Goal: Information Seeking & Learning: Learn about a topic

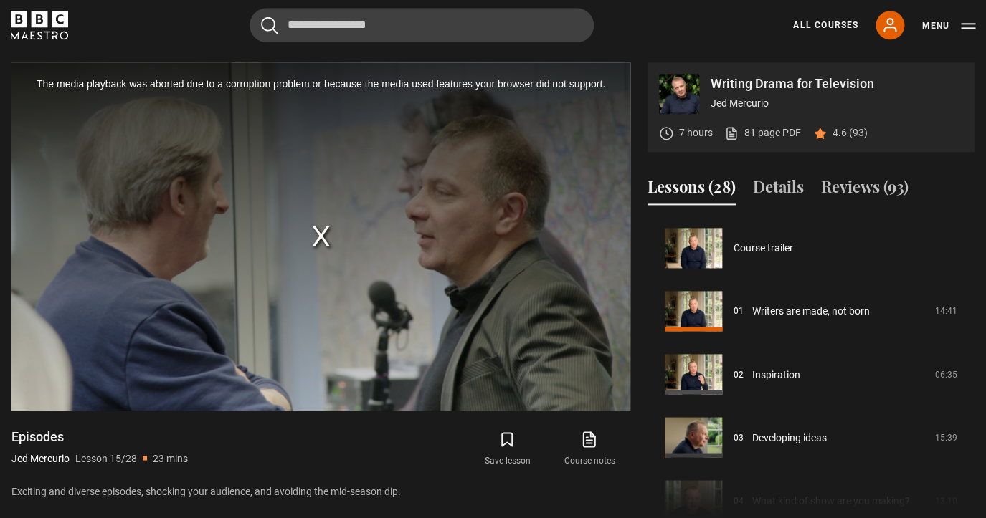
scroll to position [883, 0]
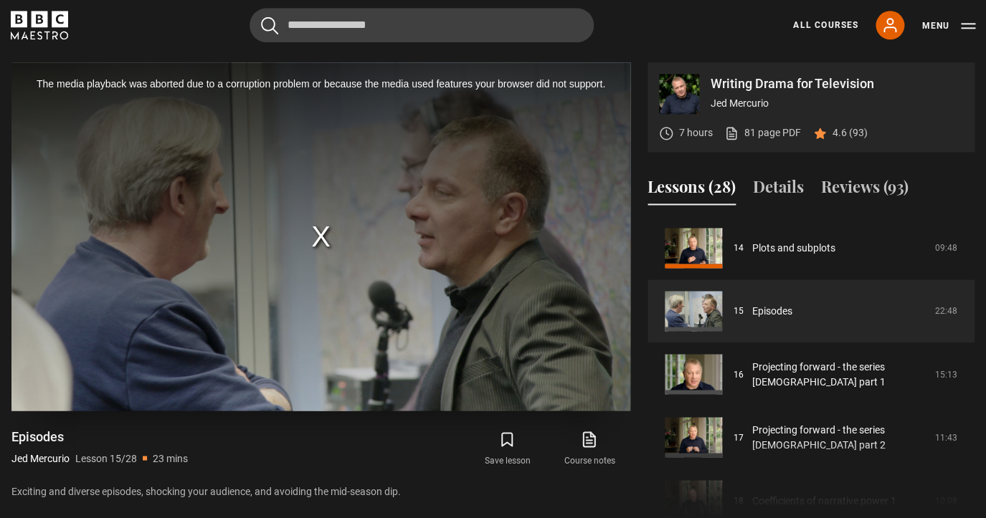
click at [323, 242] on div "The media playback was aborted due to a corruption problem or because the media…" at bounding box center [320, 236] width 619 height 348
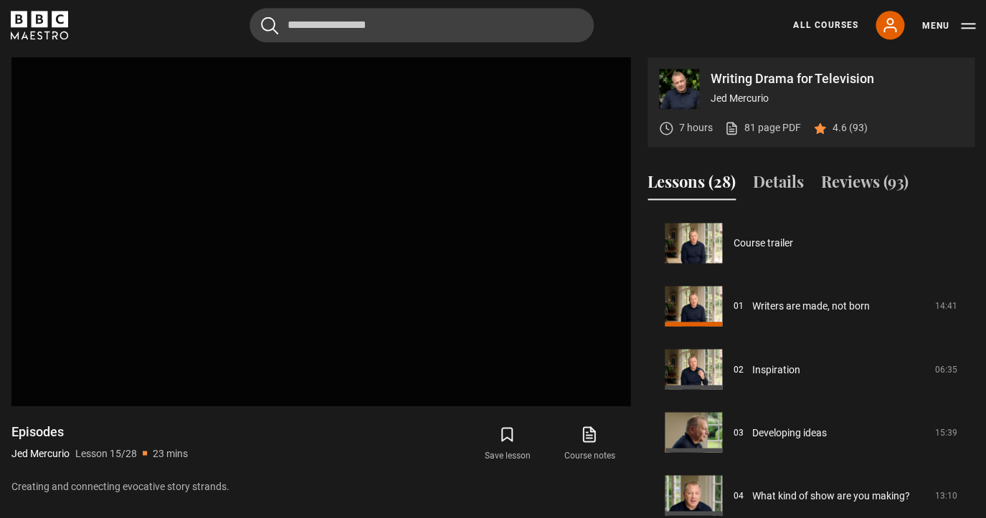
scroll to position [820, 0]
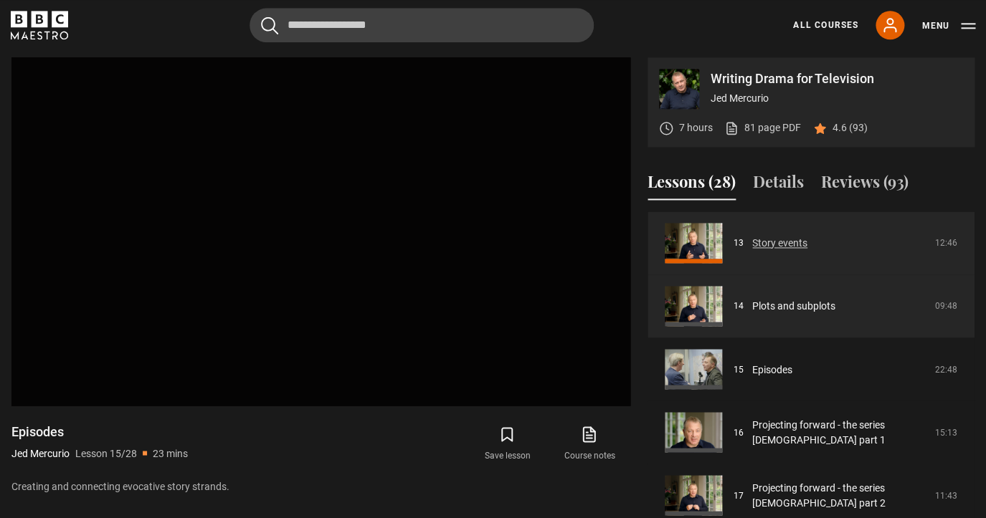
click at [781, 245] on link "Story events" at bounding box center [779, 243] width 55 height 15
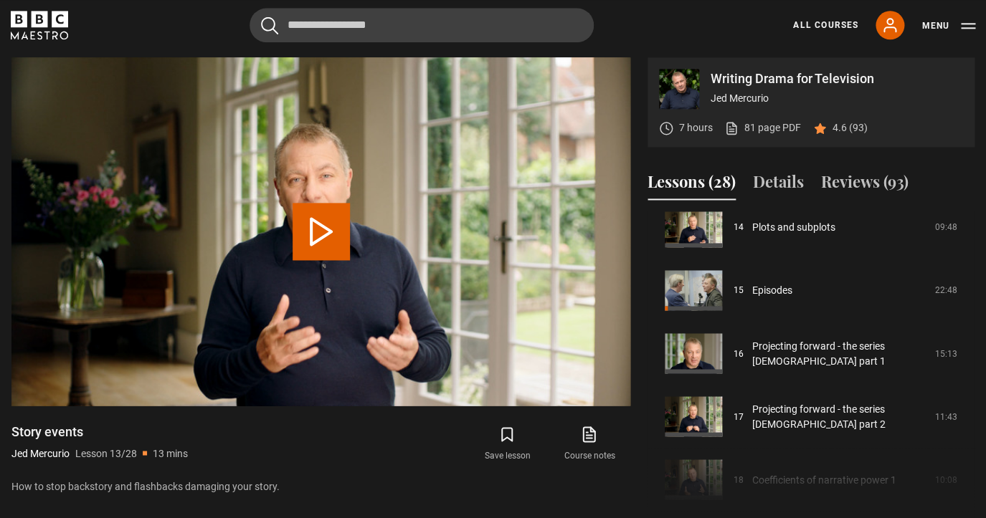
scroll to position [905, 0]
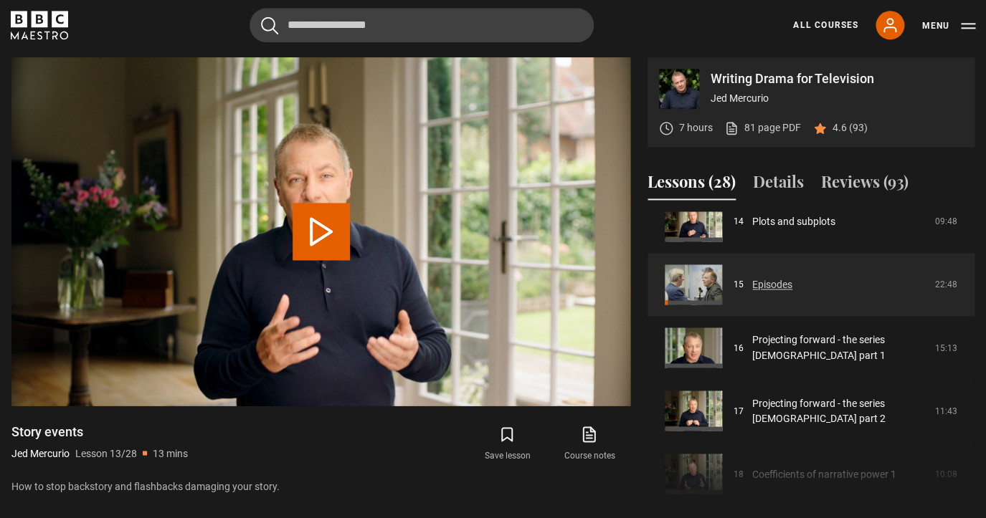
click at [778, 285] on link "Episodes" at bounding box center [772, 284] width 40 height 15
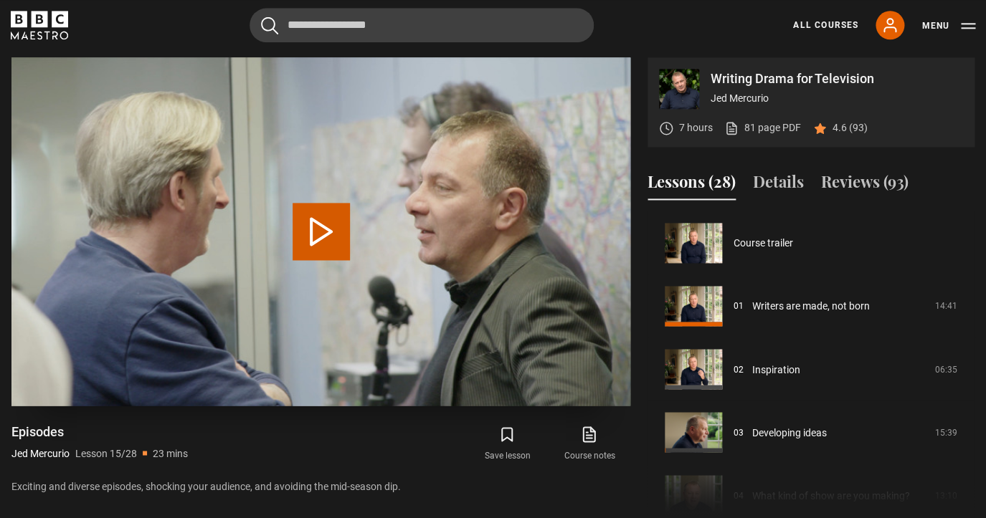
scroll to position [883, 0]
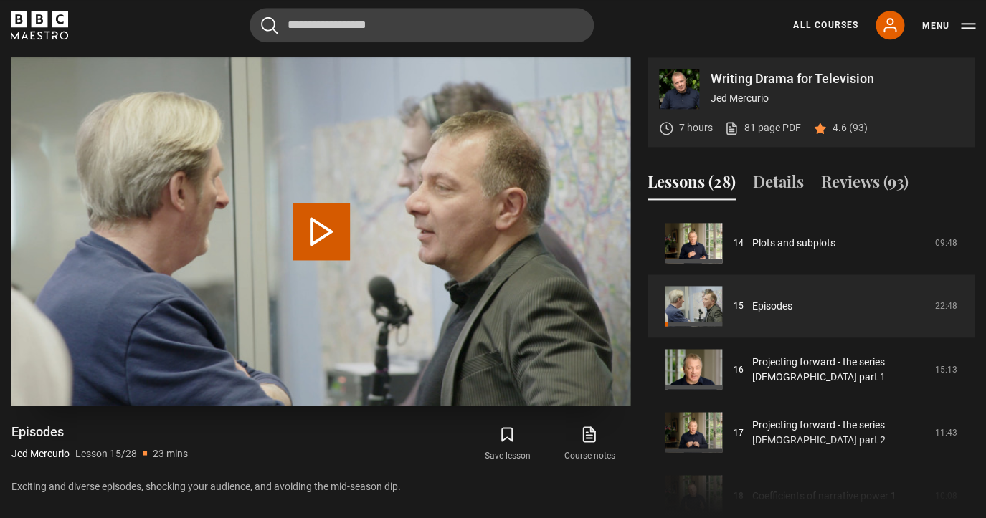
click at [321, 233] on button "Play Lesson Episodes" at bounding box center [320, 231] width 57 height 57
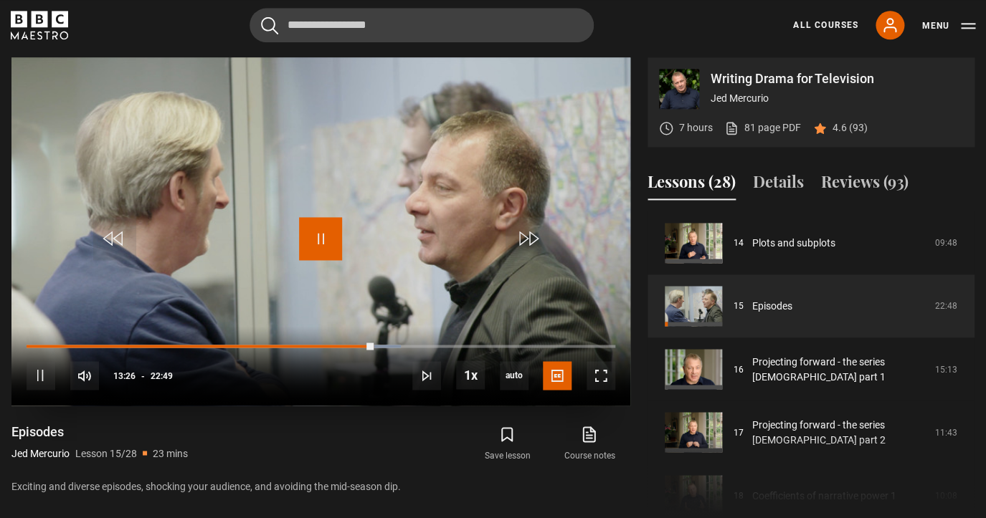
click at [323, 237] on span "Video Player" at bounding box center [320, 238] width 43 height 43
click at [316, 241] on span "Video Player" at bounding box center [320, 238] width 43 height 43
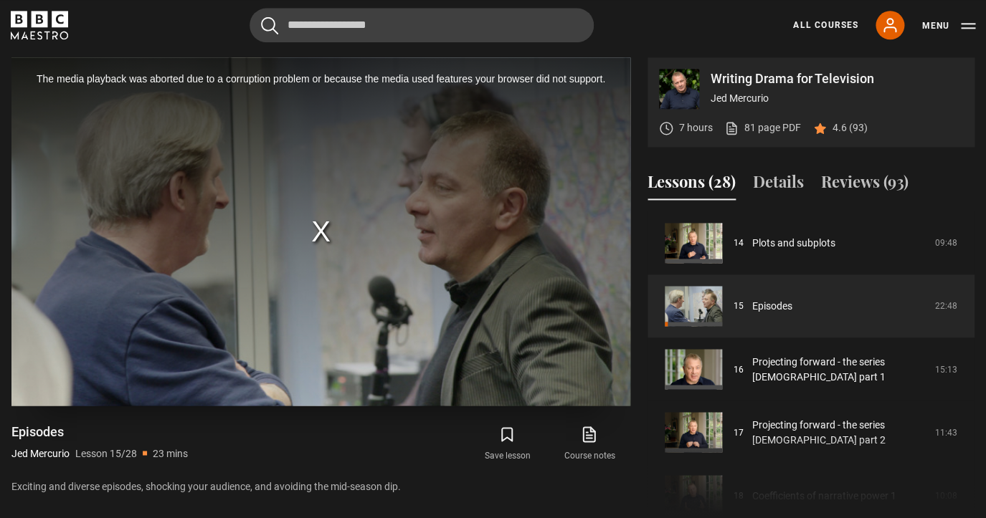
click at [315, 229] on div "The media playback was aborted due to a corruption problem or because the media…" at bounding box center [320, 231] width 619 height 348
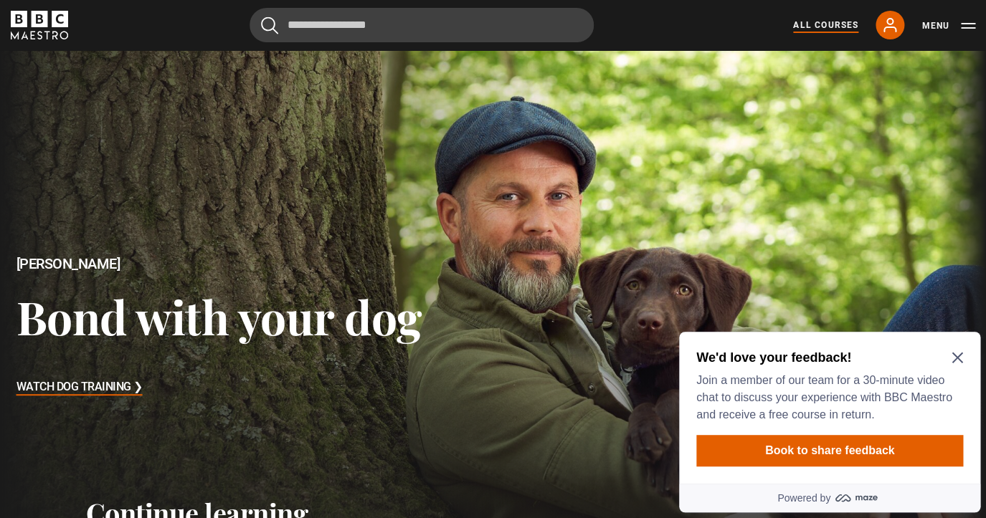
click at [831, 26] on link "All Courses" at bounding box center [825, 25] width 65 height 13
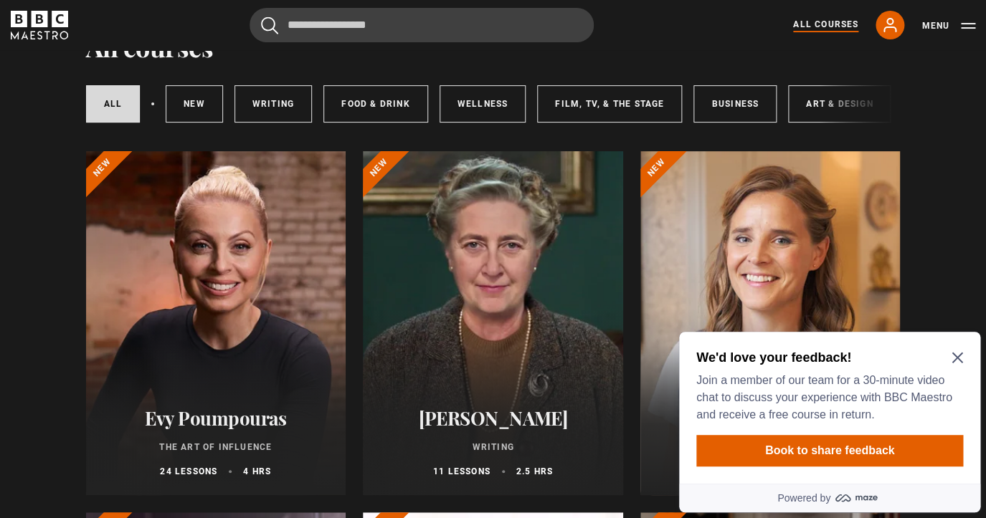
click at [958, 358] on icon "Close Maze Prompt" at bounding box center [956, 358] width 11 height 11
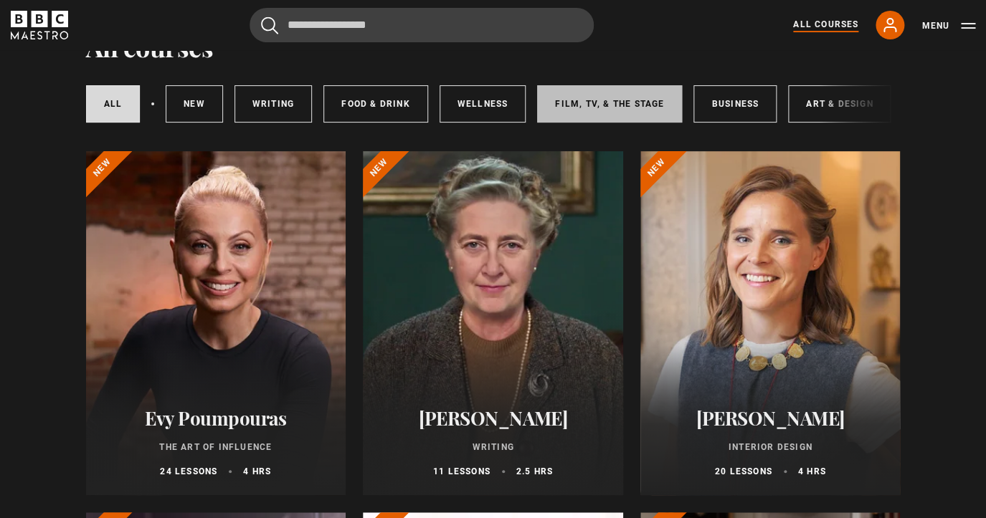
click at [583, 109] on link "Film, TV, & The Stage" at bounding box center [609, 103] width 145 height 37
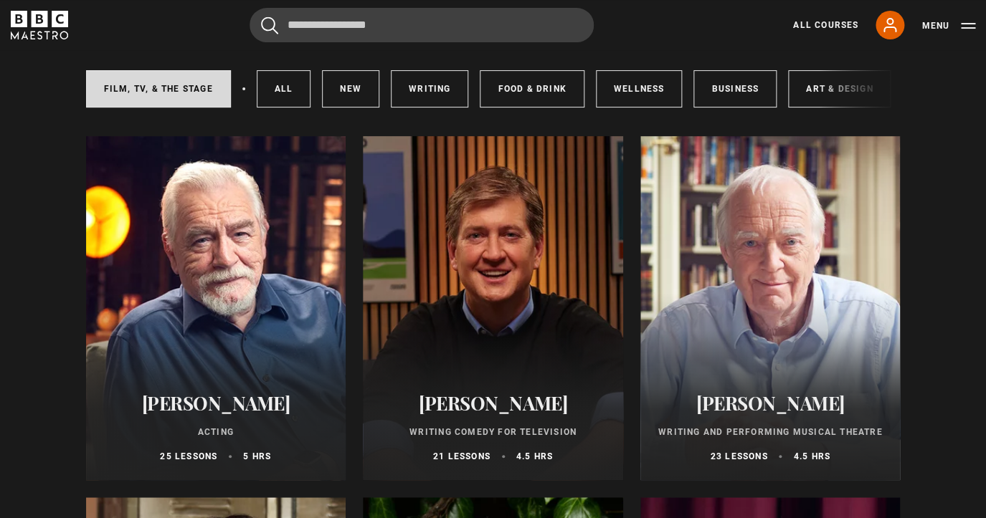
scroll to position [88, 0]
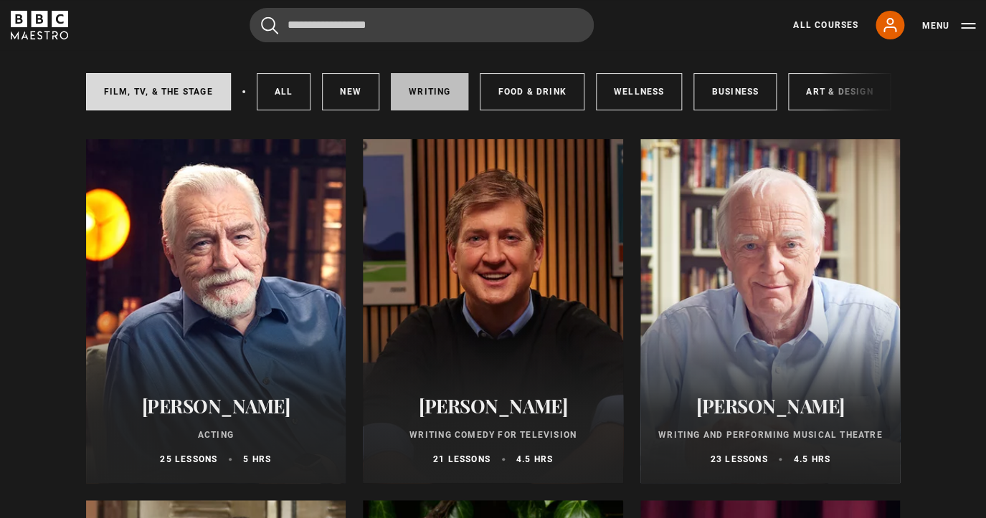
click at [435, 93] on link "Writing" at bounding box center [429, 91] width 77 height 37
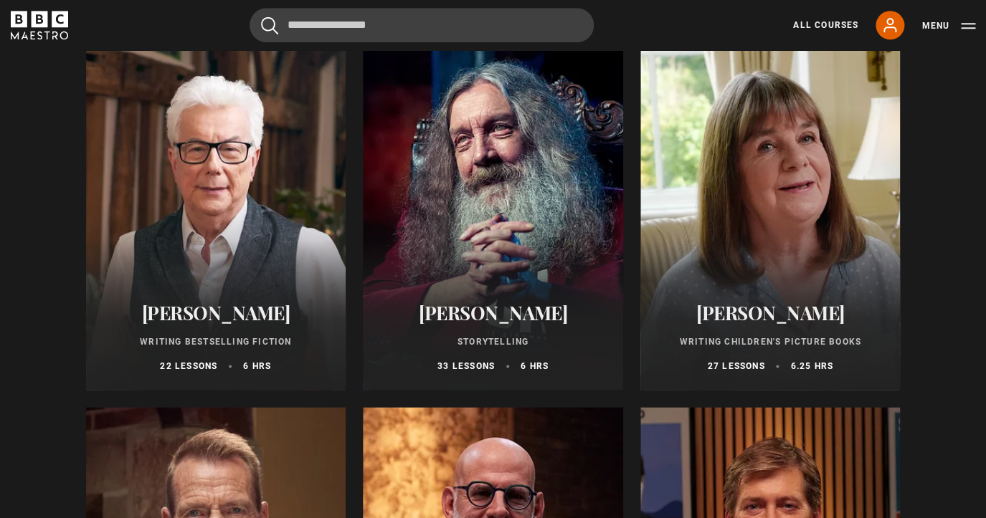
scroll to position [542, 0]
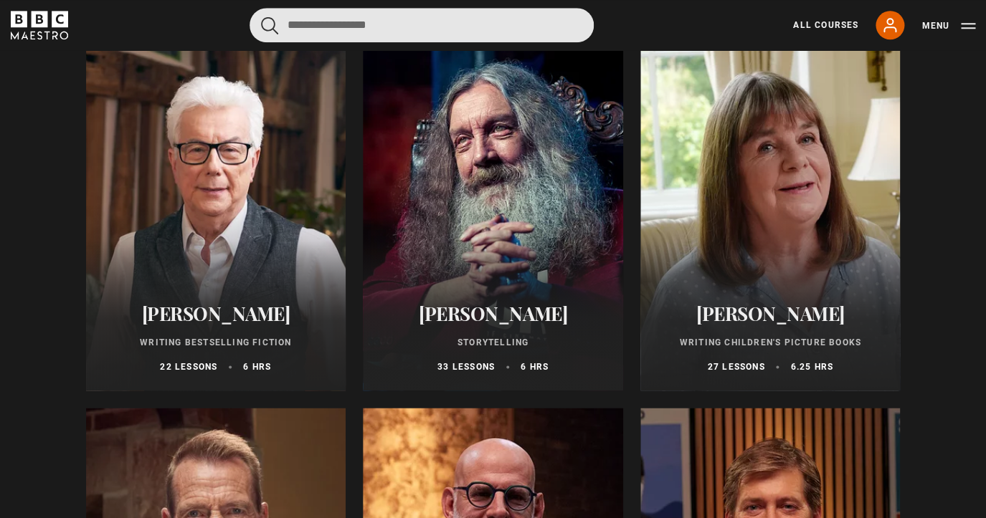
click at [403, 23] on input "Search" at bounding box center [421, 25] width 344 height 34
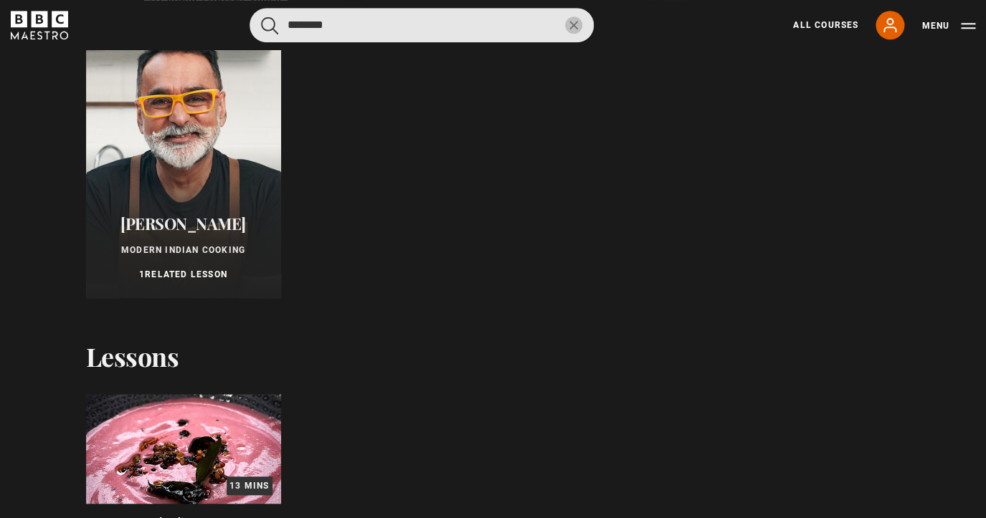
scroll to position [0, 0]
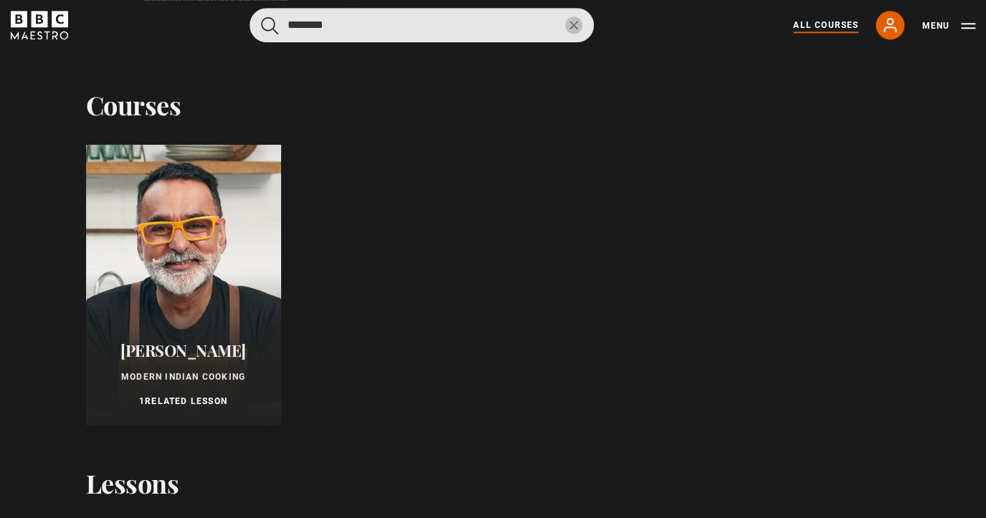
type input "********"
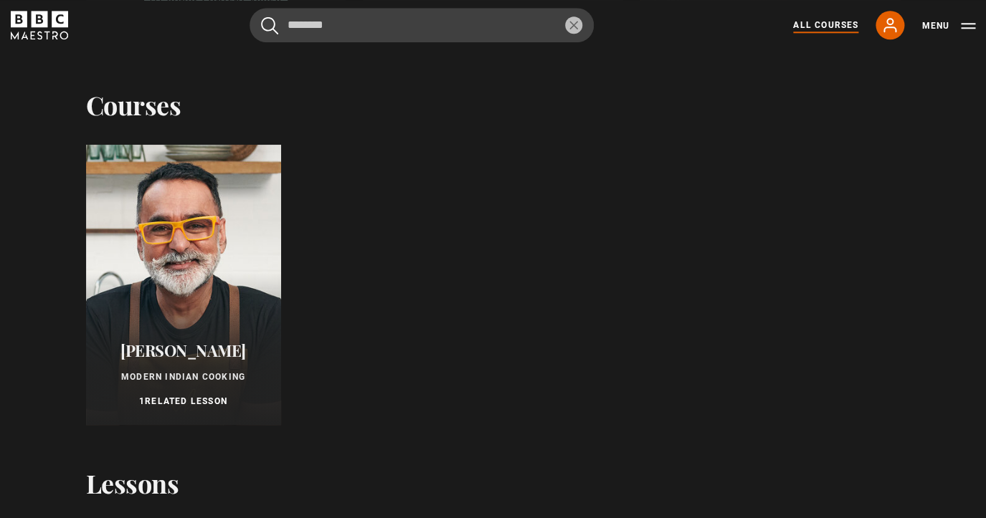
click at [823, 29] on link "All Courses" at bounding box center [825, 25] width 65 height 13
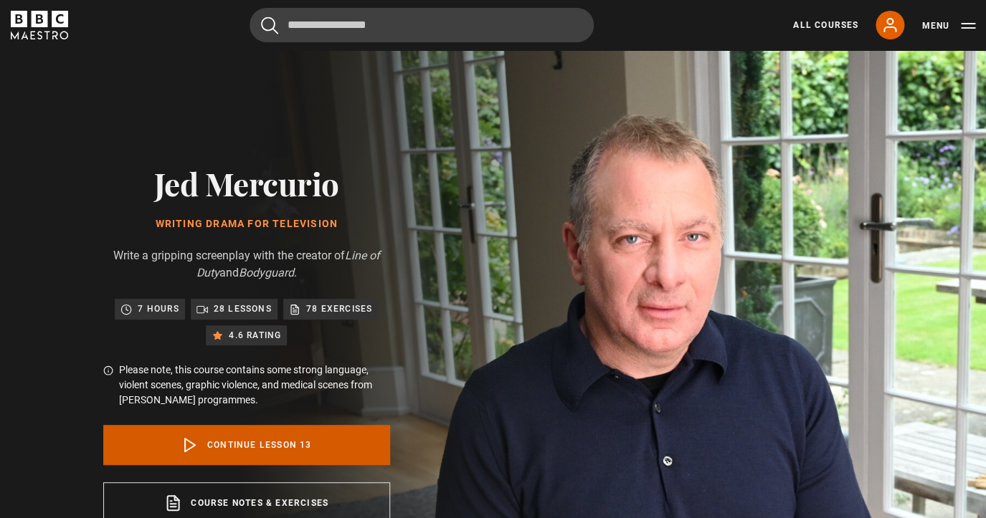
scroll to position [757, 0]
click at [237, 439] on link "Continue lesson 13" at bounding box center [246, 445] width 287 height 40
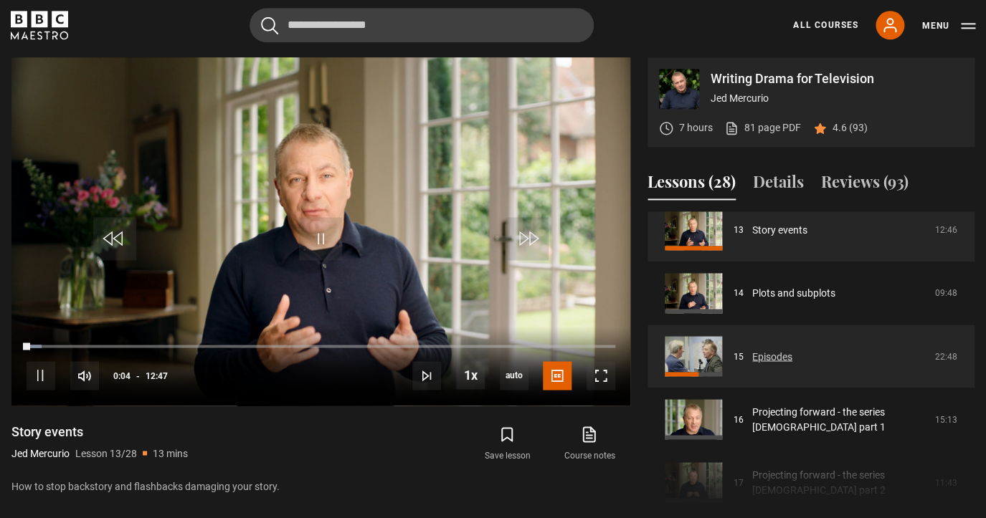
scroll to position [829, 0]
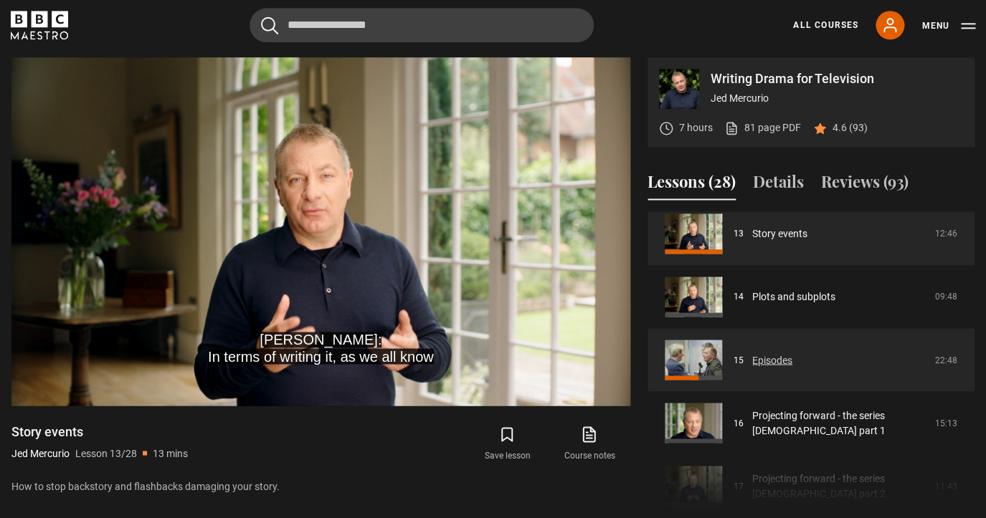
click at [758, 360] on link "Episodes" at bounding box center [772, 360] width 40 height 15
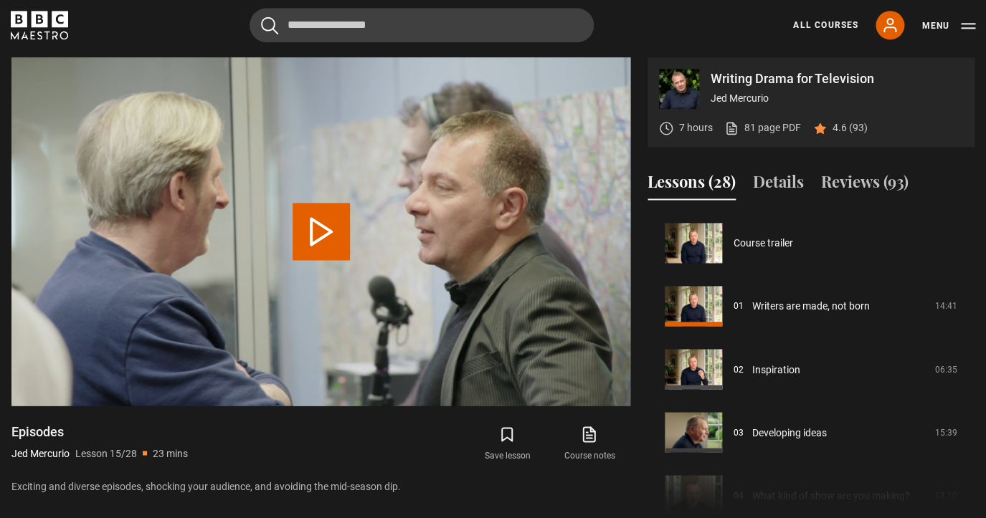
scroll to position [883, 0]
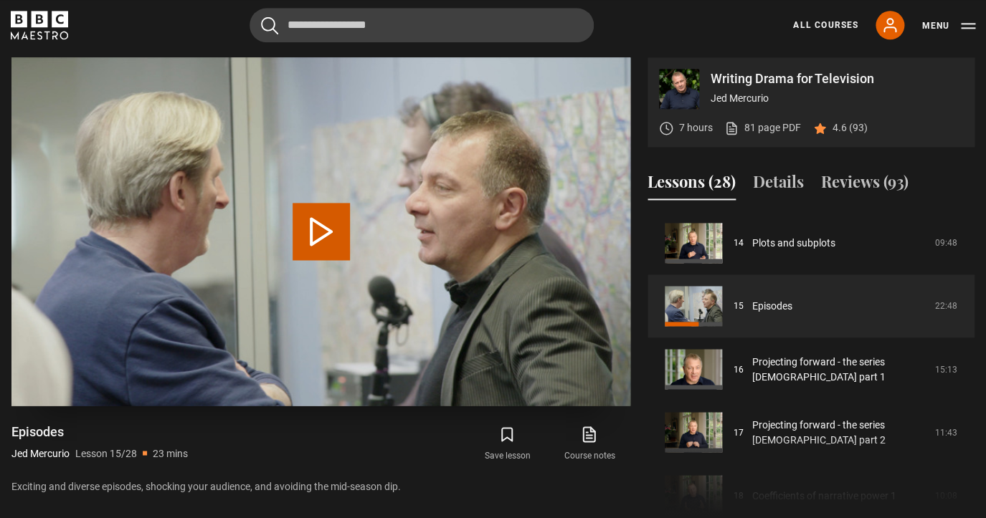
click at [325, 236] on button "Play Lesson Episodes" at bounding box center [320, 231] width 57 height 57
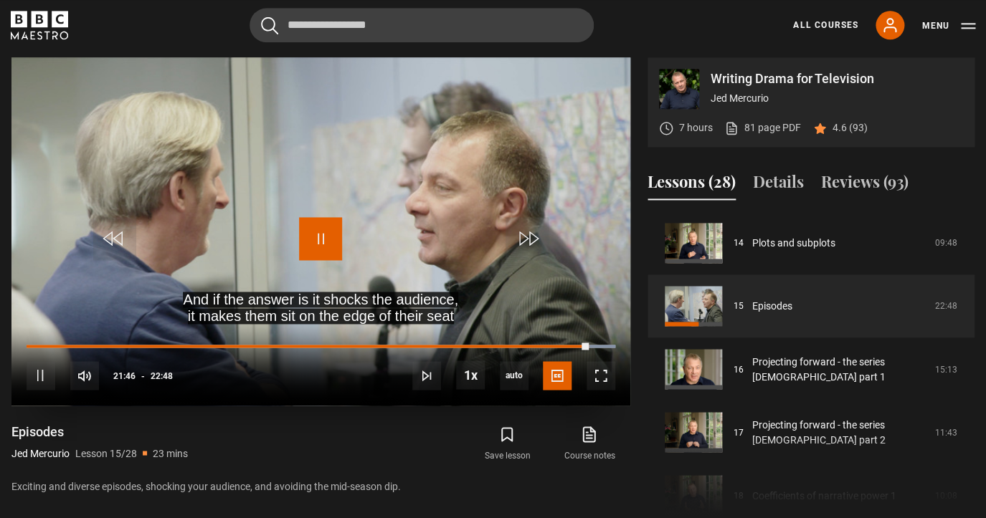
click at [325, 236] on span "Video Player" at bounding box center [320, 238] width 43 height 43
click at [325, 242] on span "Video Player" at bounding box center [320, 238] width 43 height 43
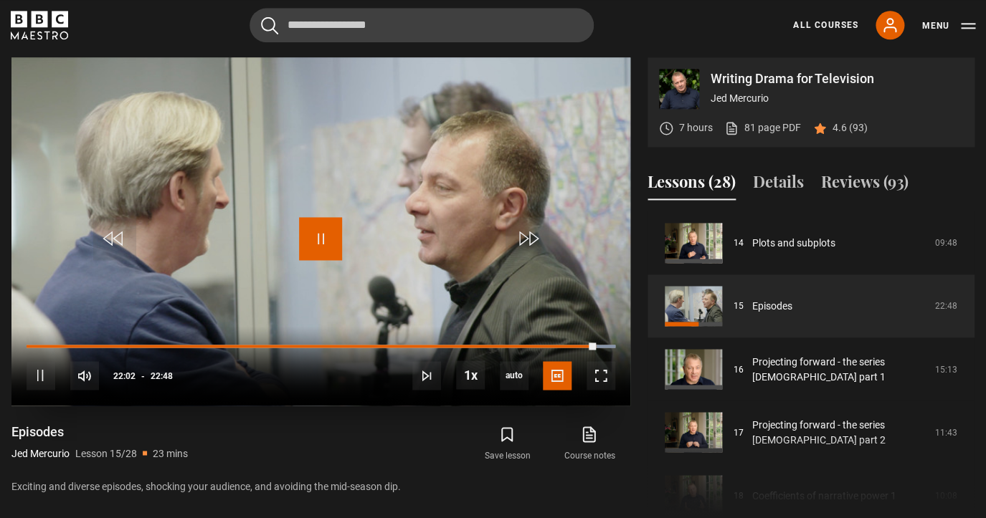
click at [325, 242] on span "Video Player" at bounding box center [320, 238] width 43 height 43
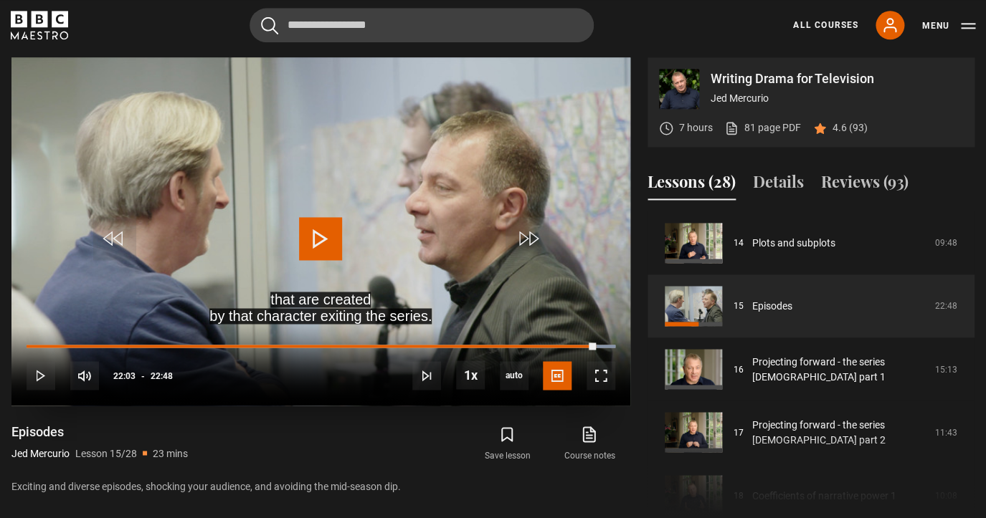
click at [318, 239] on span "Video Player" at bounding box center [320, 238] width 43 height 43
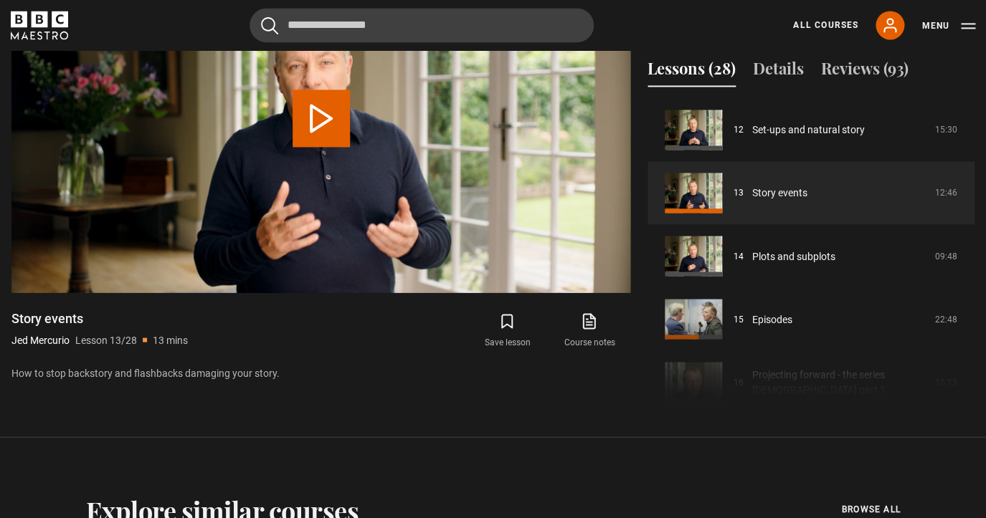
scroll to position [763, 0]
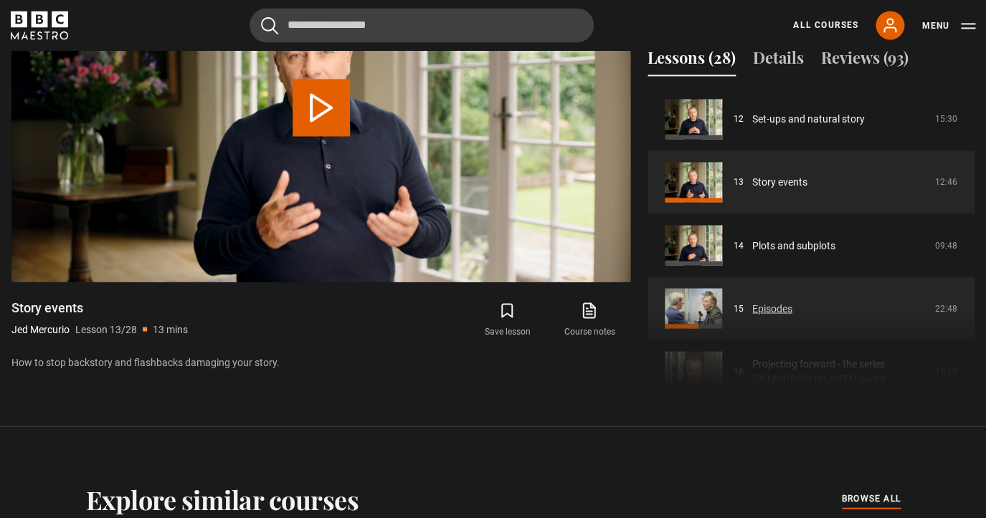
click at [752, 308] on link "Episodes" at bounding box center [772, 308] width 40 height 15
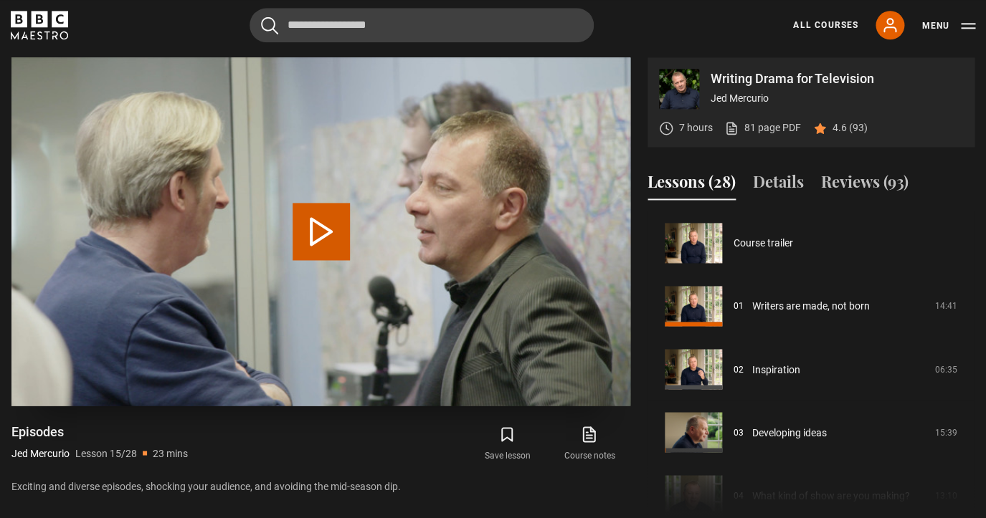
scroll to position [883, 0]
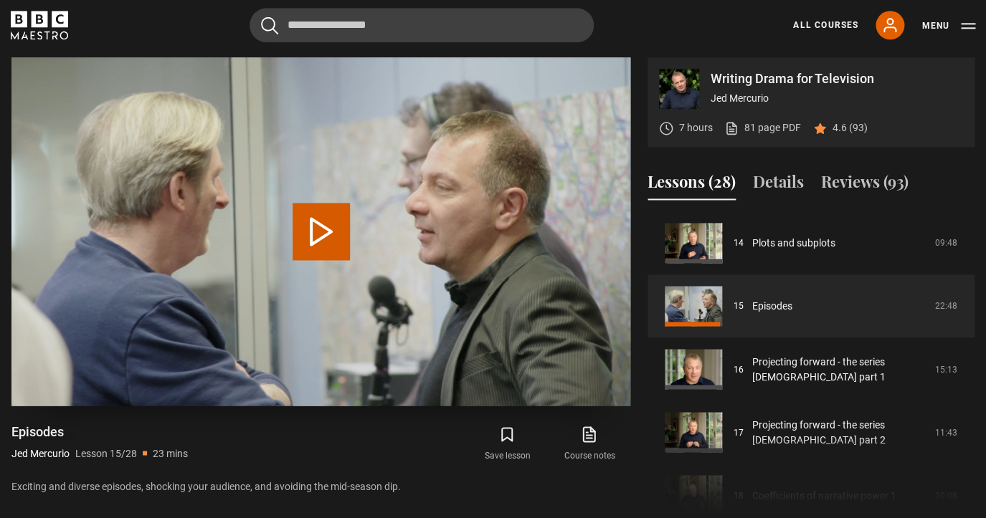
click at [325, 236] on button "Play Lesson Episodes" at bounding box center [320, 231] width 57 height 57
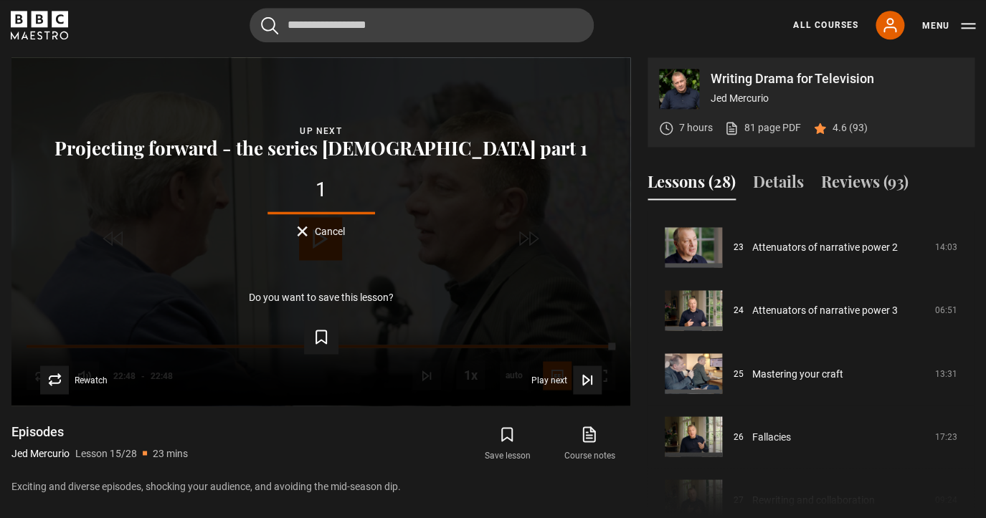
scroll to position [1447, 0]
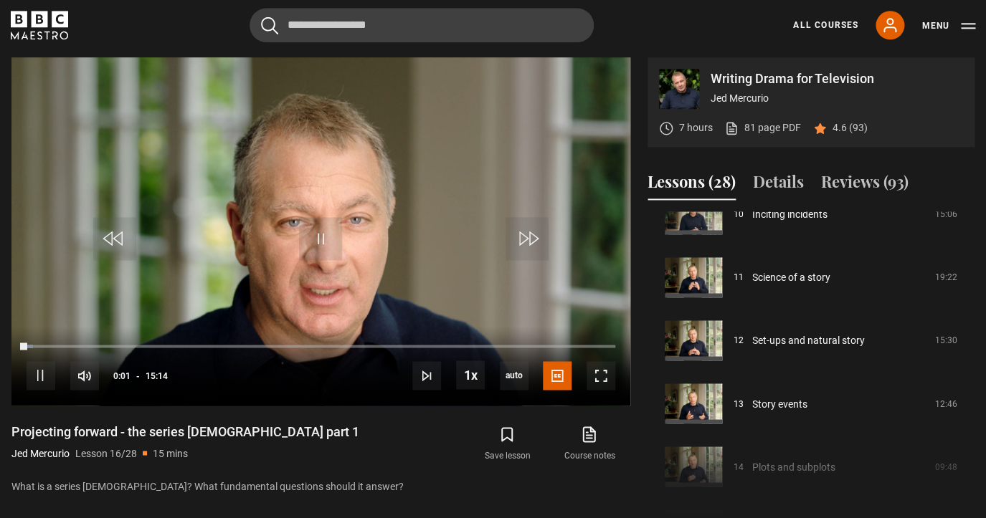
scroll to position [654, 0]
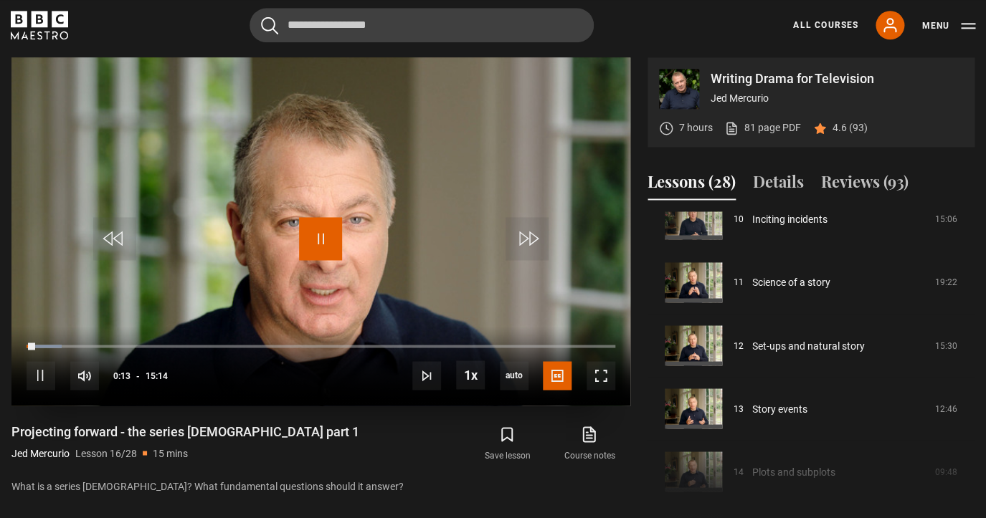
click at [317, 244] on span "Video Player" at bounding box center [320, 238] width 43 height 43
click at [311, 234] on span "Video Player" at bounding box center [320, 238] width 43 height 43
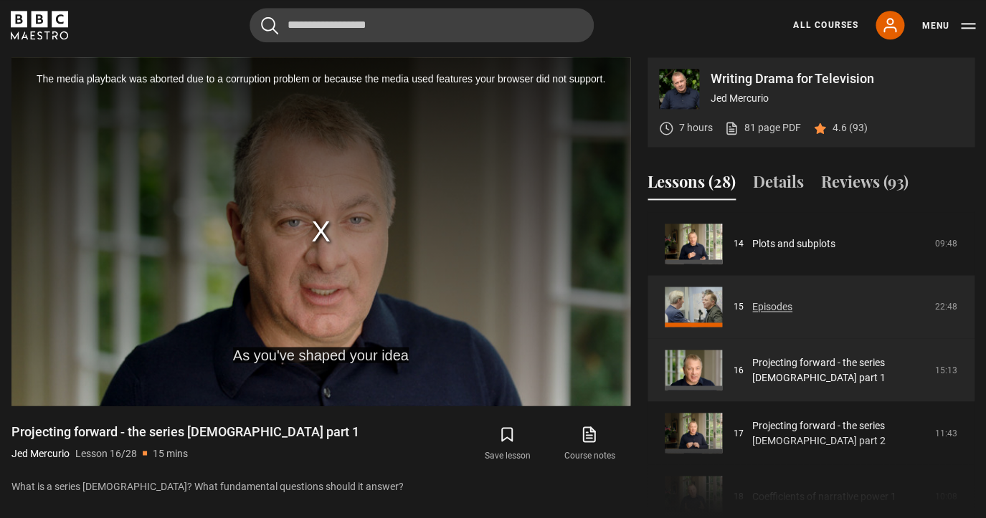
scroll to position [883, 0]
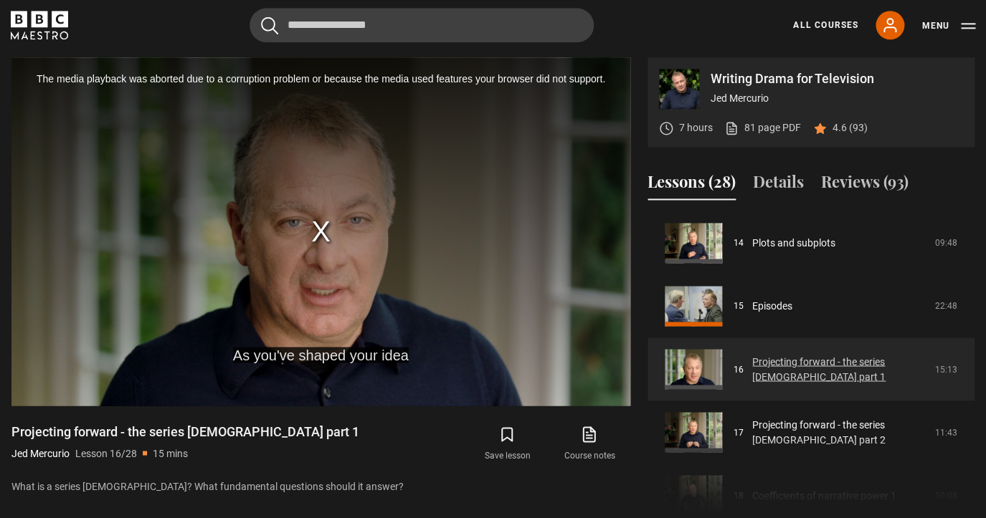
click at [787, 364] on link "Projecting forward - the series [DEMOGRAPHIC_DATA] part 1" at bounding box center [839, 369] width 174 height 30
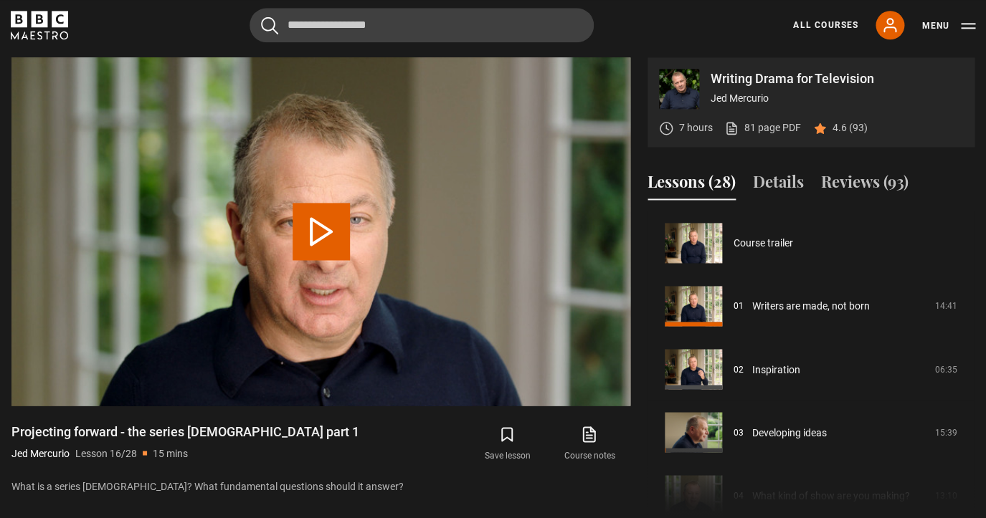
scroll to position [946, 0]
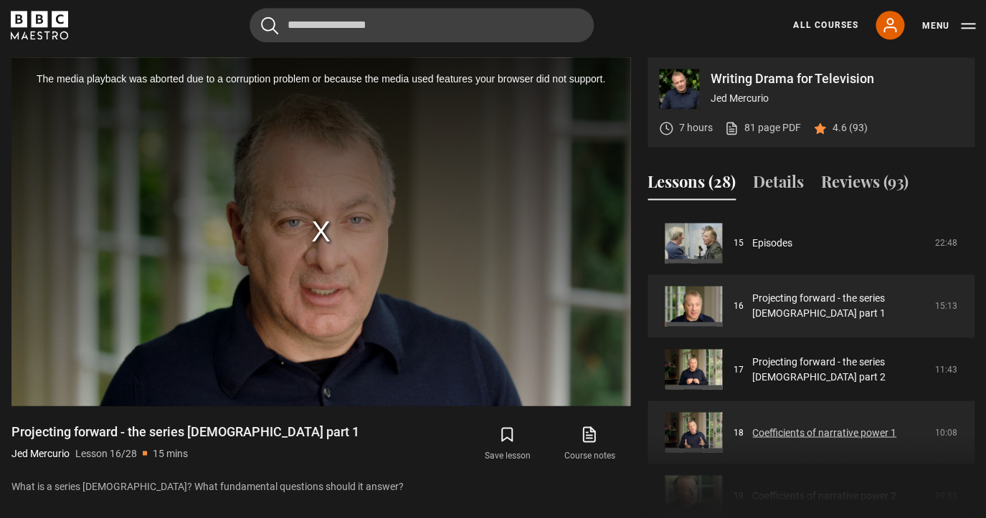
click at [811, 431] on link "Coefficients of narrative power 1" at bounding box center [824, 432] width 144 height 15
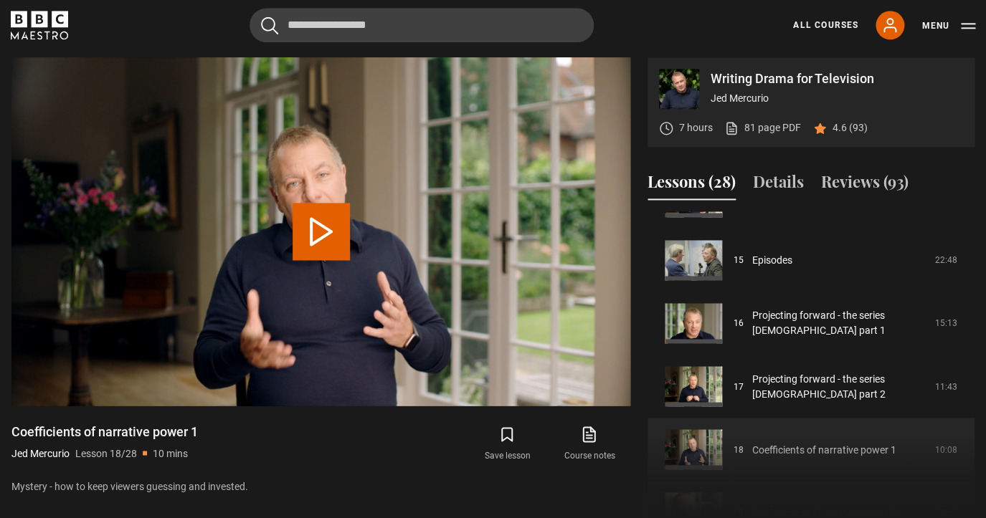
scroll to position [927, 0]
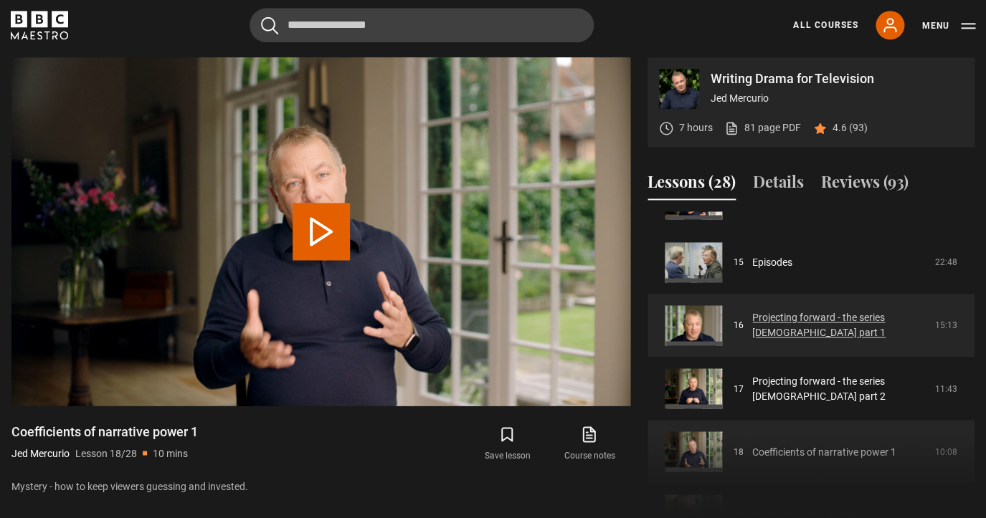
click at [777, 325] on link "Projecting forward - the series [DEMOGRAPHIC_DATA] part 1" at bounding box center [839, 325] width 174 height 30
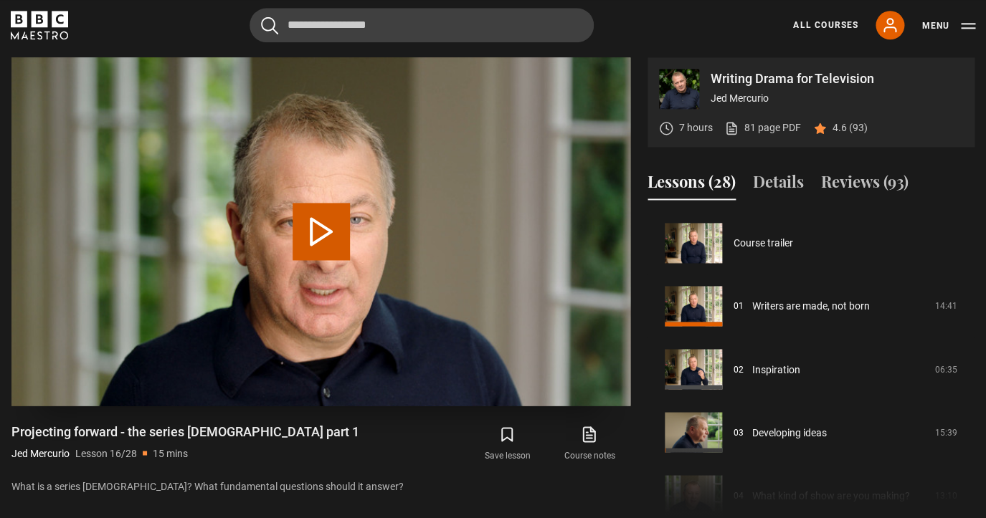
scroll to position [946, 0]
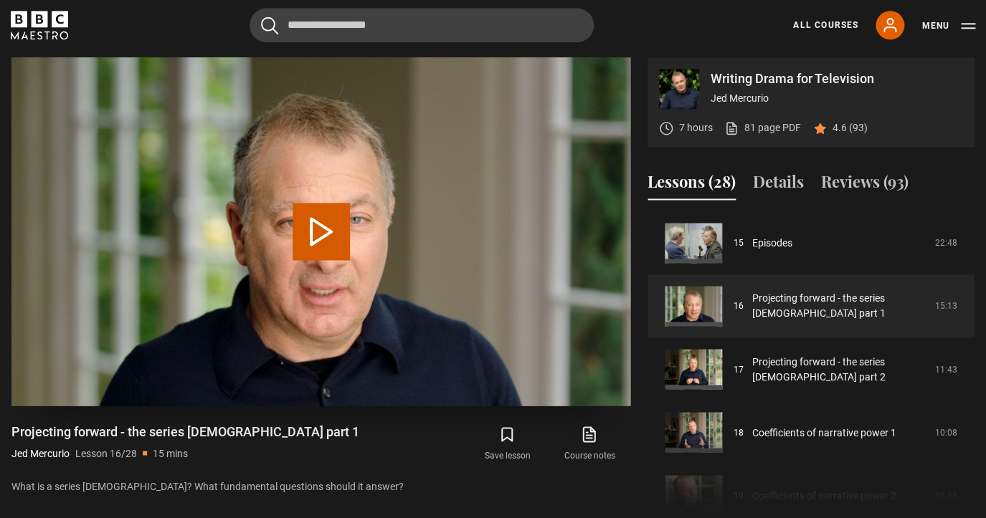
click at [320, 239] on button "Play Lesson Projecting forward - the series bible part 1" at bounding box center [320, 231] width 57 height 57
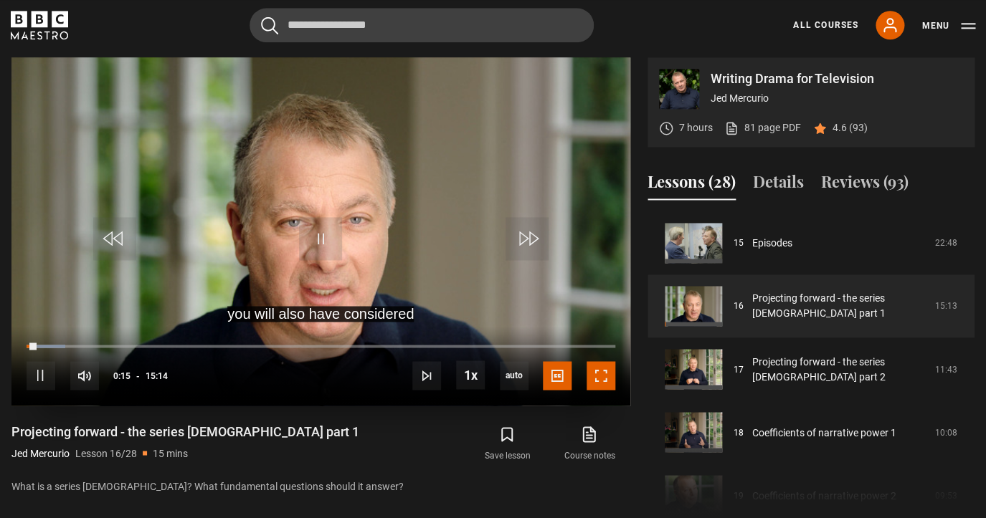
click at [602, 375] on span "Video Player" at bounding box center [600, 375] width 29 height 29
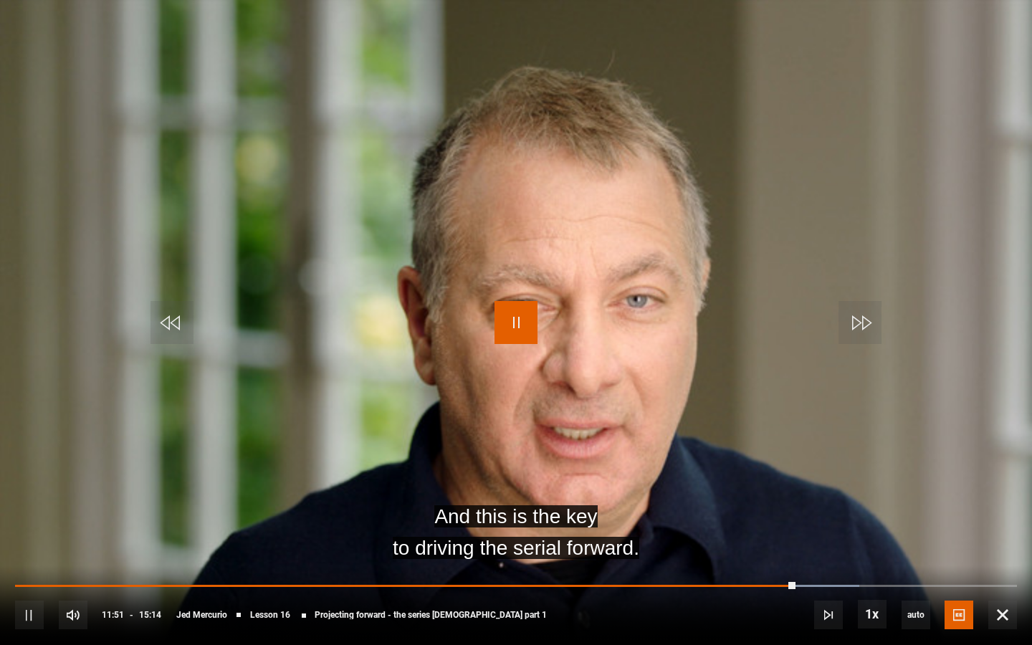
click at [508, 321] on span "Video Player" at bounding box center [516, 322] width 43 height 43
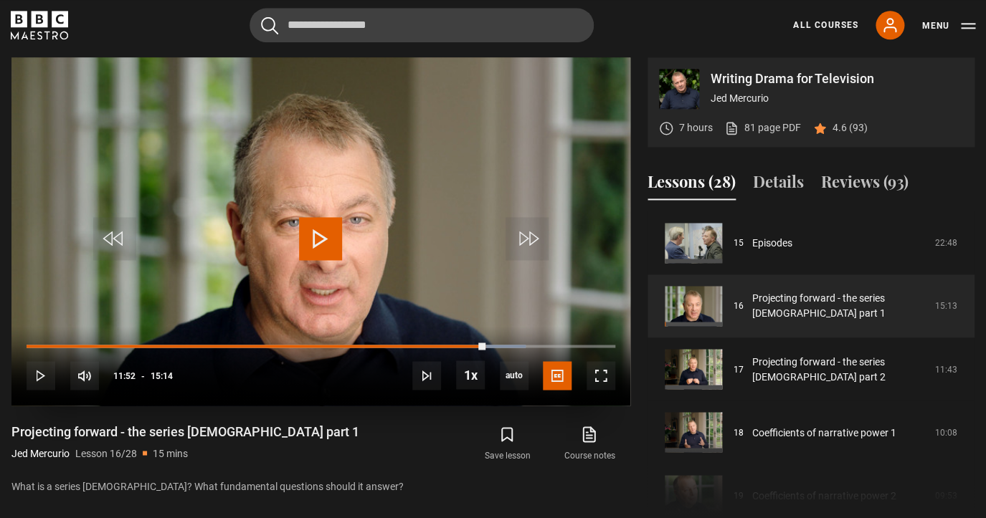
click at [322, 240] on span "Video Player" at bounding box center [320, 238] width 43 height 43
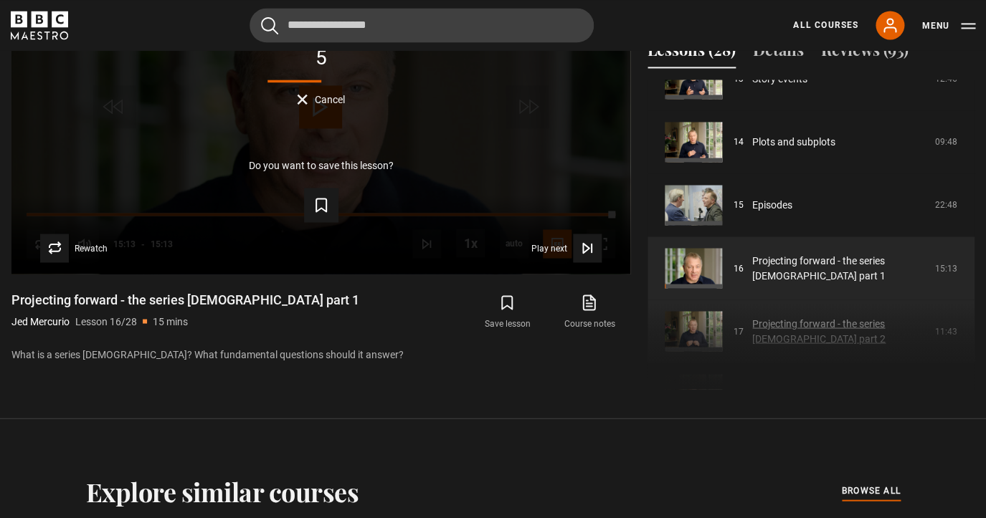
scroll to position [850, 0]
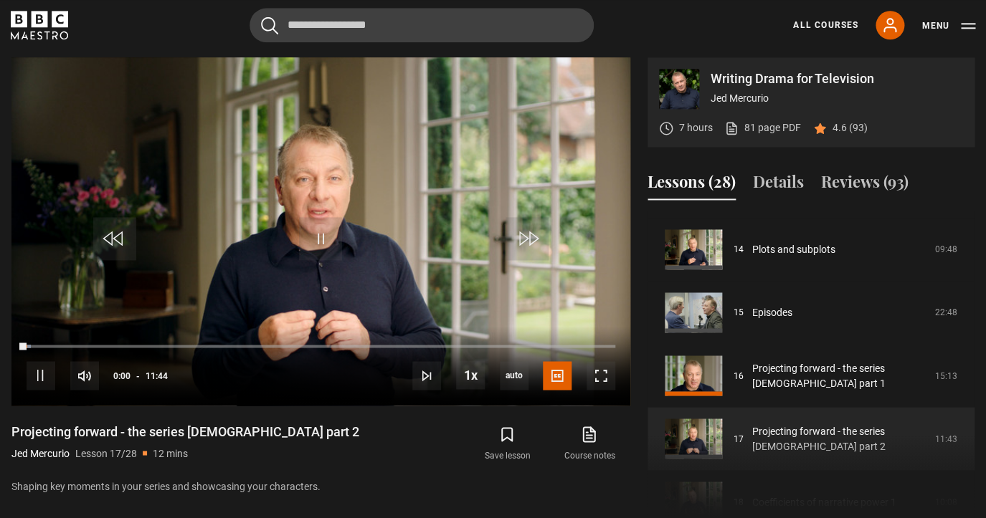
scroll to position [874, 0]
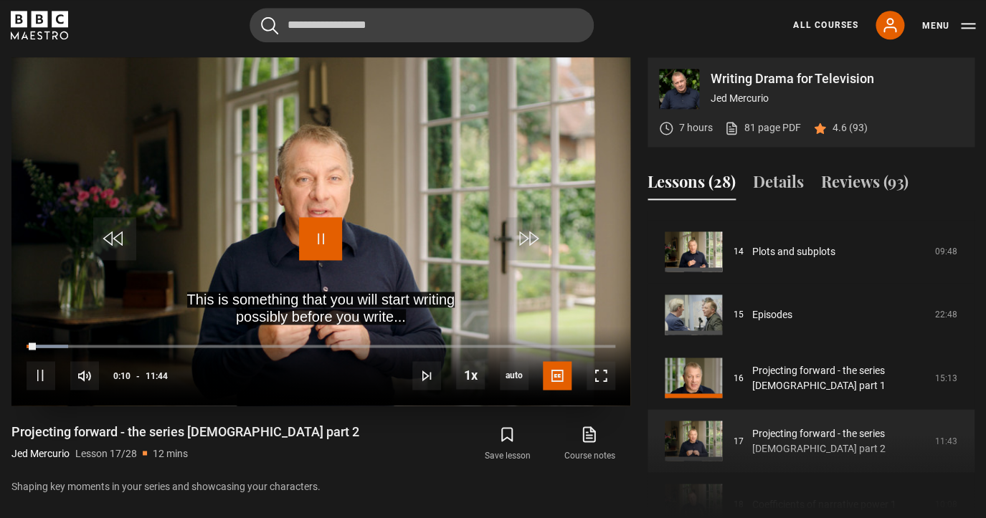
click at [330, 235] on span "Video Player" at bounding box center [320, 238] width 43 height 43
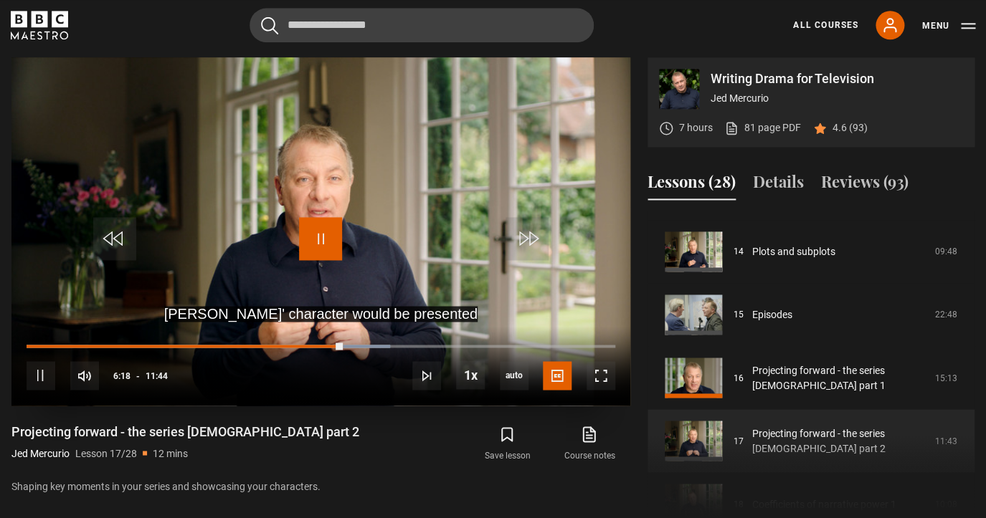
click at [315, 244] on span "Video Player" at bounding box center [320, 238] width 43 height 43
click at [333, 245] on span "Video Player" at bounding box center [320, 238] width 43 height 43
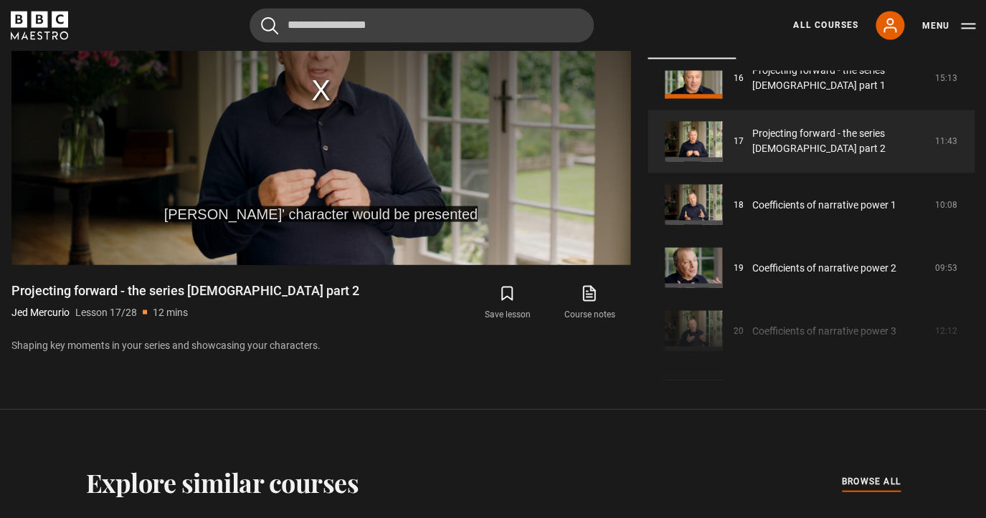
scroll to position [1072, 0]
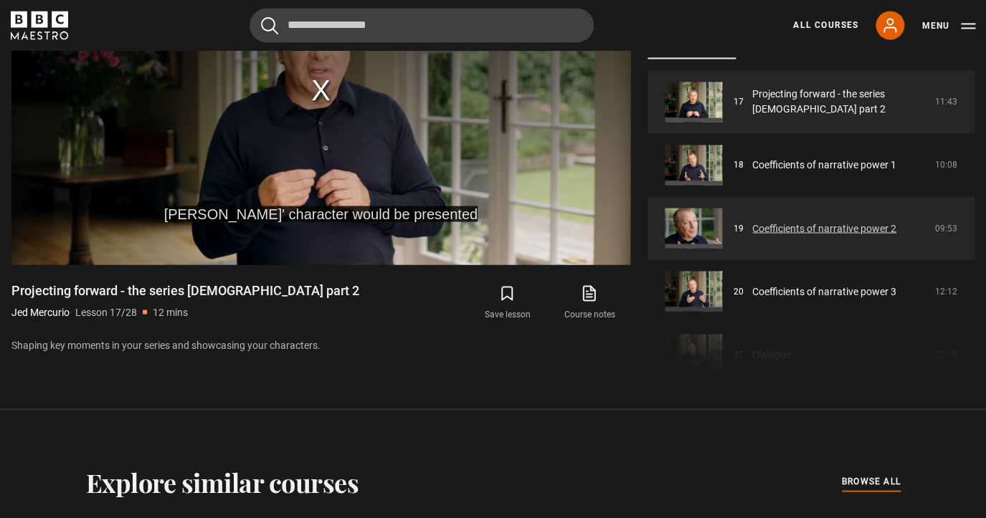
click at [787, 228] on link "Coefficients of narrative power 2" at bounding box center [824, 228] width 144 height 15
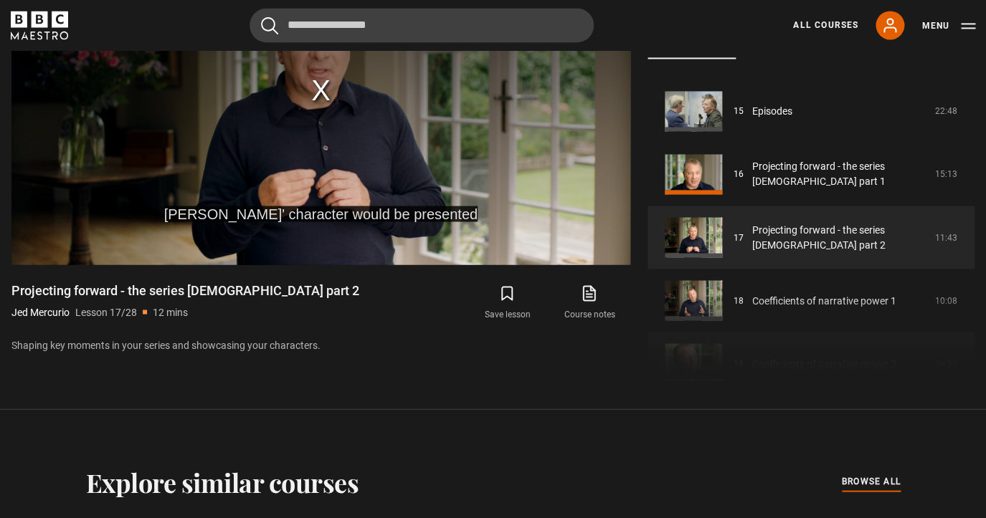
scroll to position [923, 0]
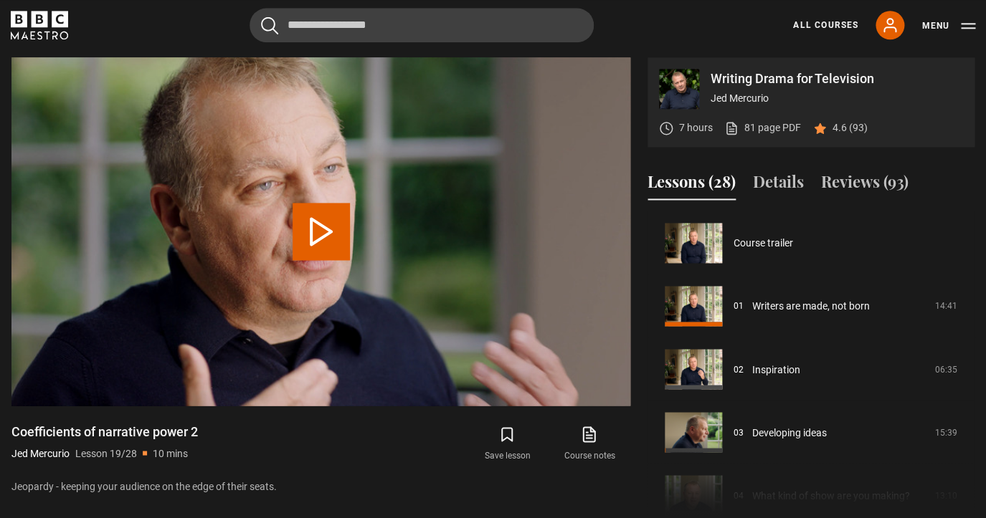
scroll to position [884, 0]
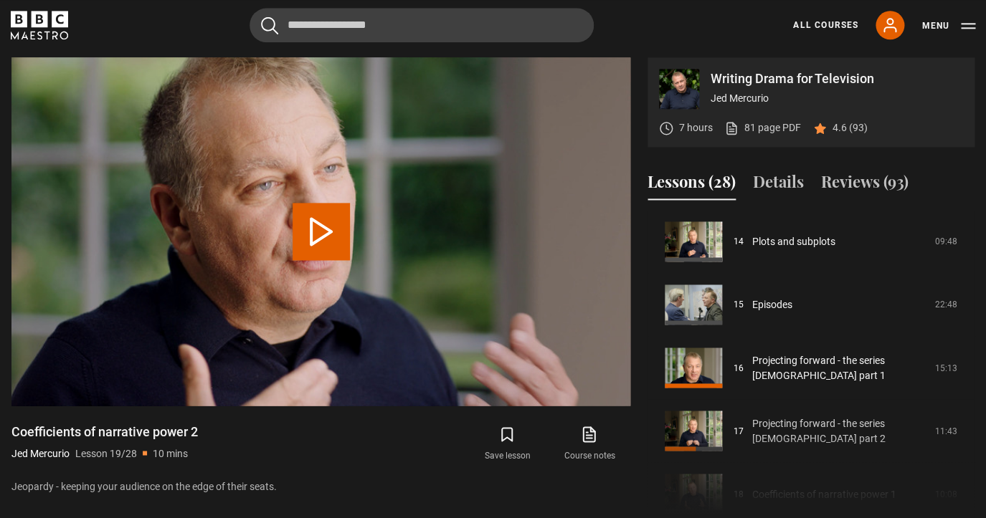
click at [798, 424] on link "Projecting forward - the series [DEMOGRAPHIC_DATA] part 2" at bounding box center [839, 431] width 174 height 30
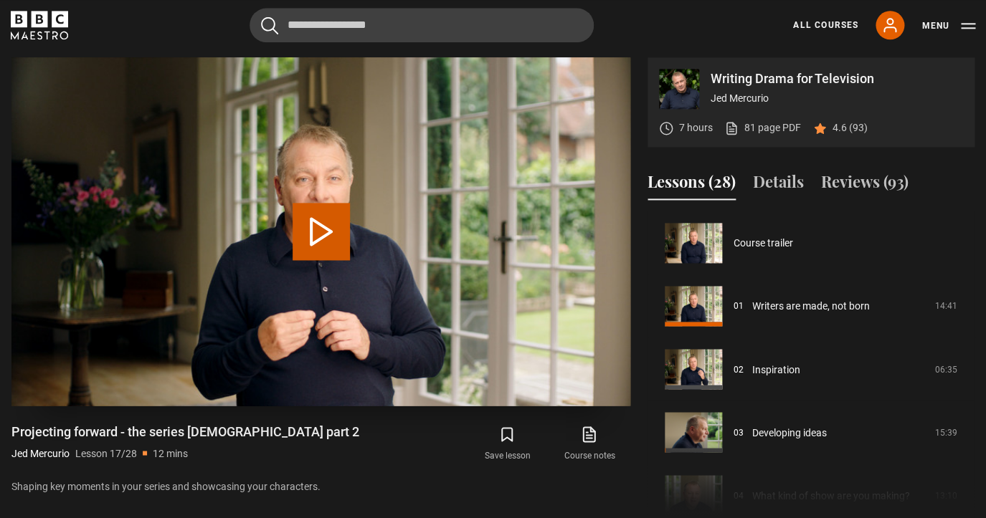
scroll to position [1009, 0]
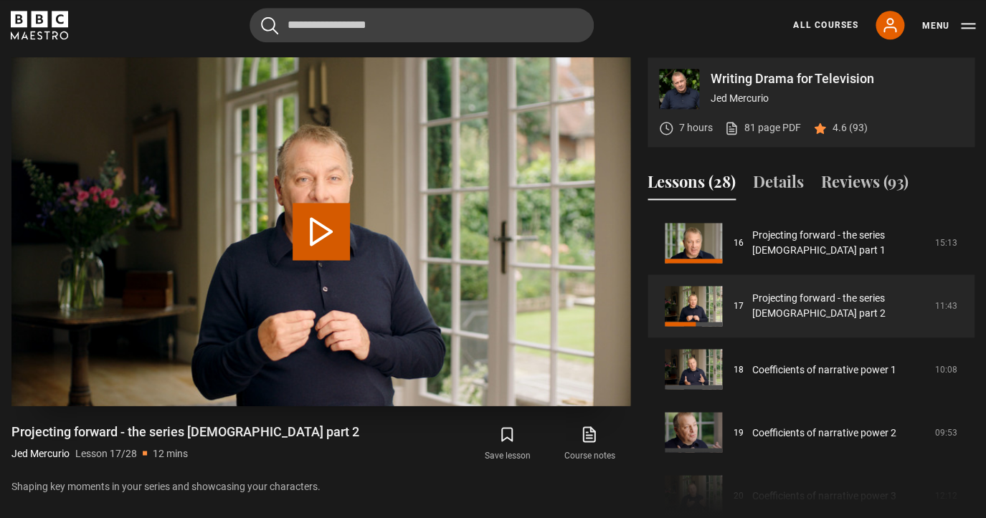
click at [319, 226] on button "Play Lesson Projecting forward - the series [DEMOGRAPHIC_DATA] part 2" at bounding box center [320, 231] width 57 height 57
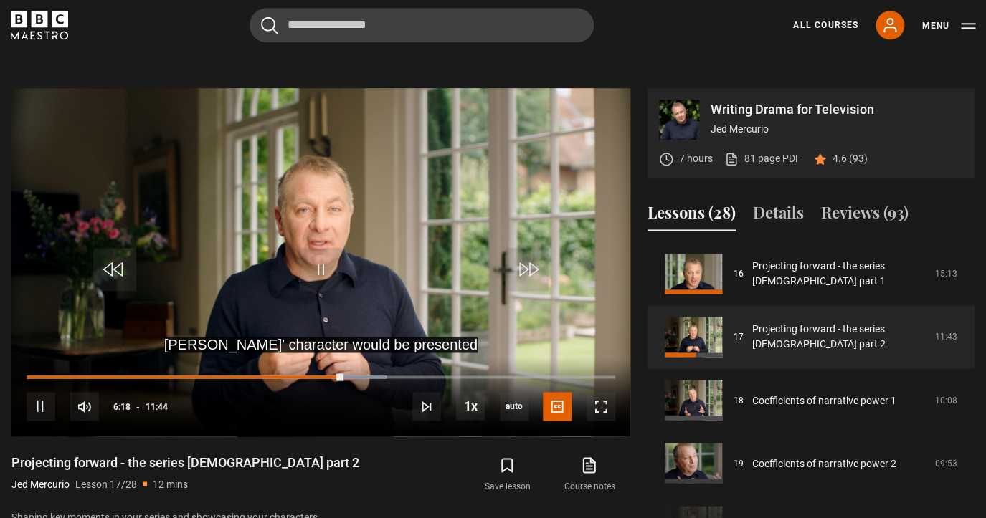
scroll to position [606, 0]
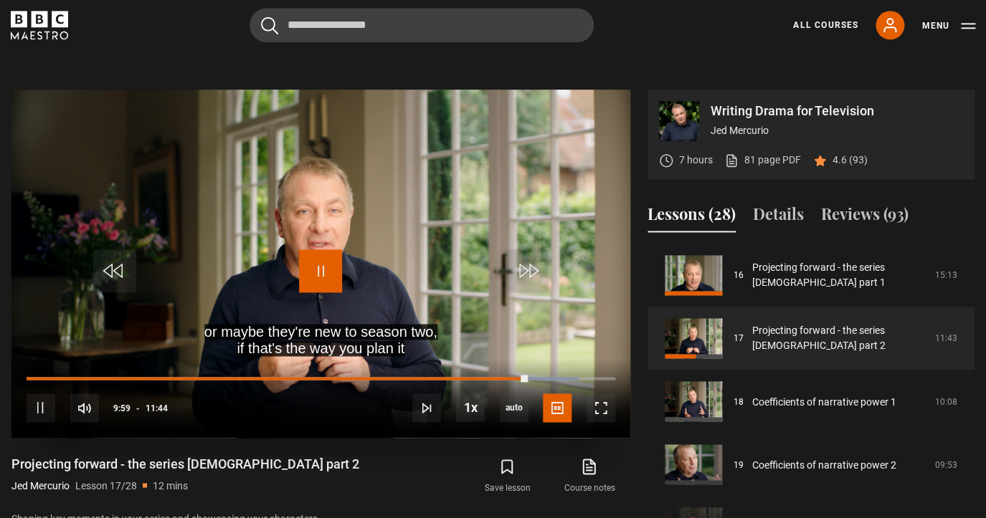
click at [325, 272] on span "Video Player" at bounding box center [320, 270] width 43 height 43
click at [325, 268] on span "Video Player" at bounding box center [320, 270] width 43 height 43
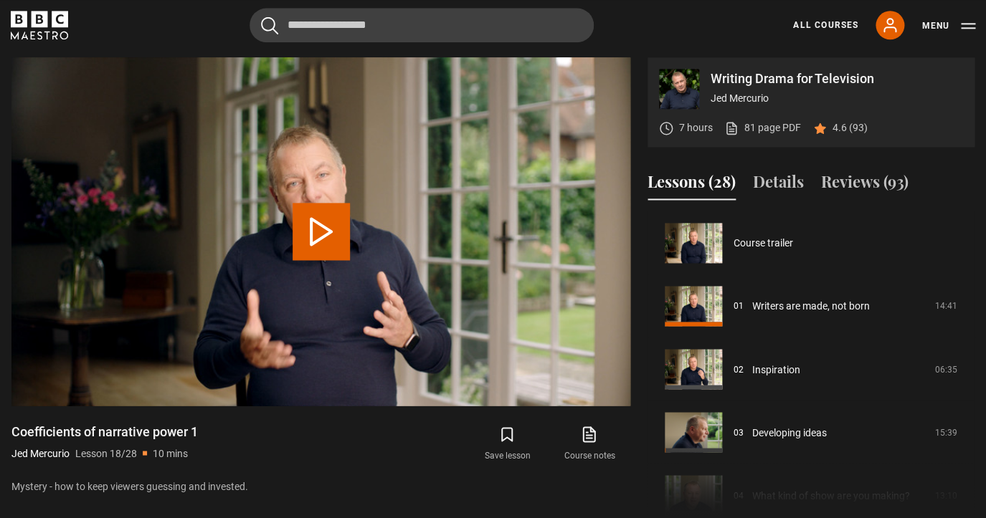
scroll to position [1072, 0]
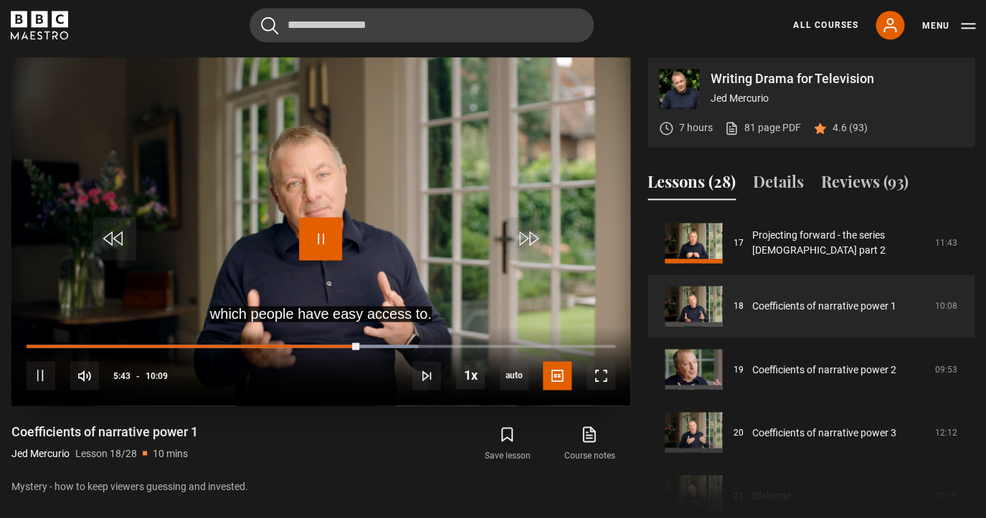
click at [318, 243] on span "Video Player" at bounding box center [320, 238] width 43 height 43
